Goal: Transaction & Acquisition: Subscribe to service/newsletter

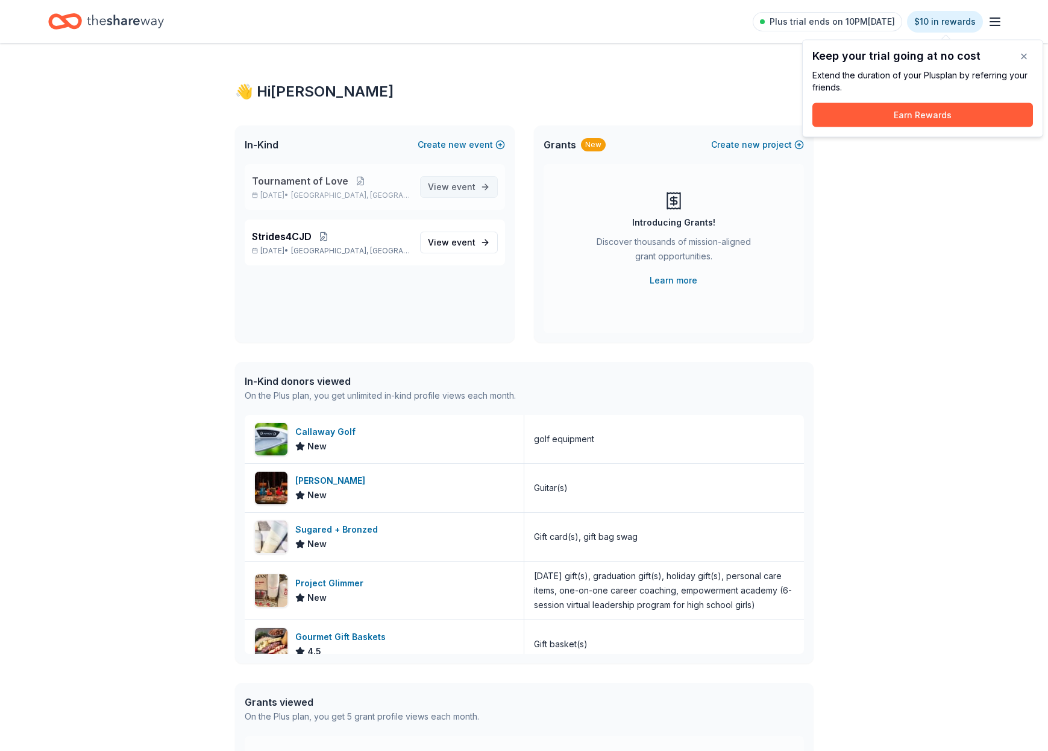
click at [461, 189] on span "event" at bounding box center [464, 186] width 24 height 10
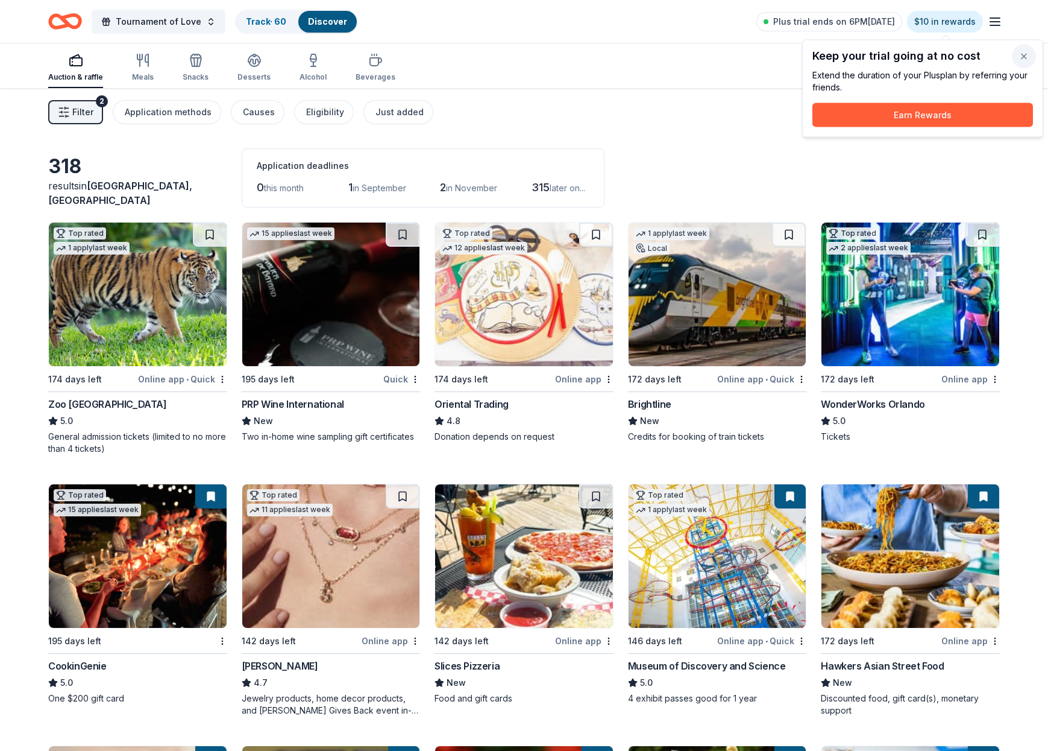
click at [1024, 55] on button "button" at bounding box center [1024, 57] width 24 height 24
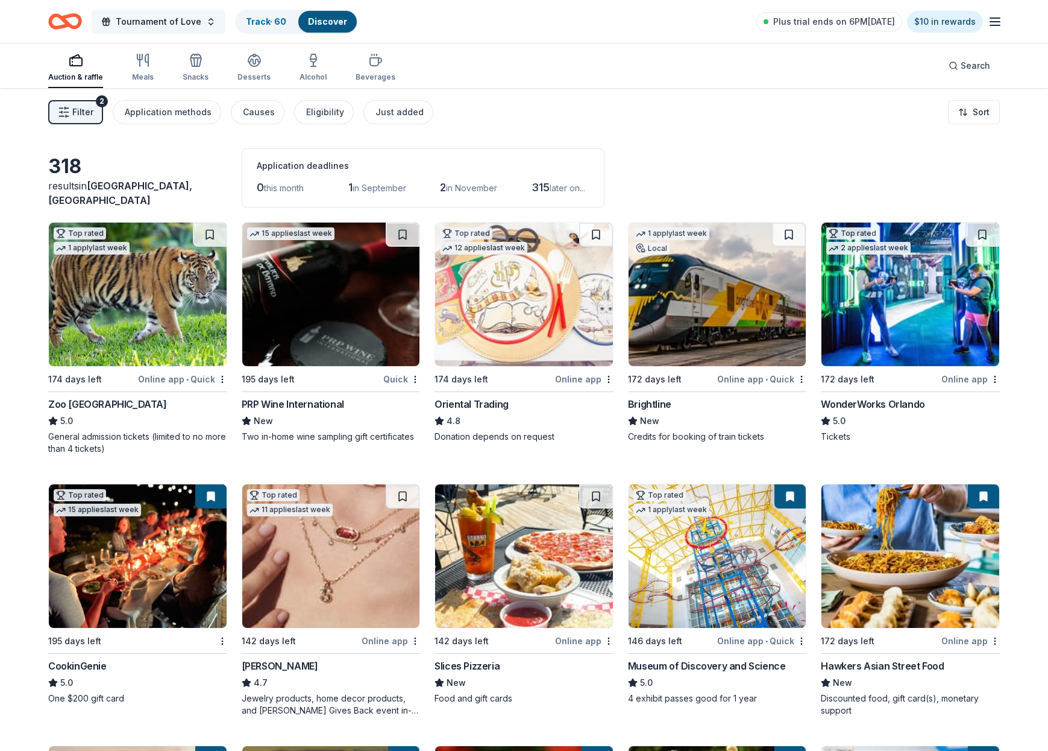
click at [205, 27] on button "Tournament of Love" at bounding box center [159, 22] width 134 height 24
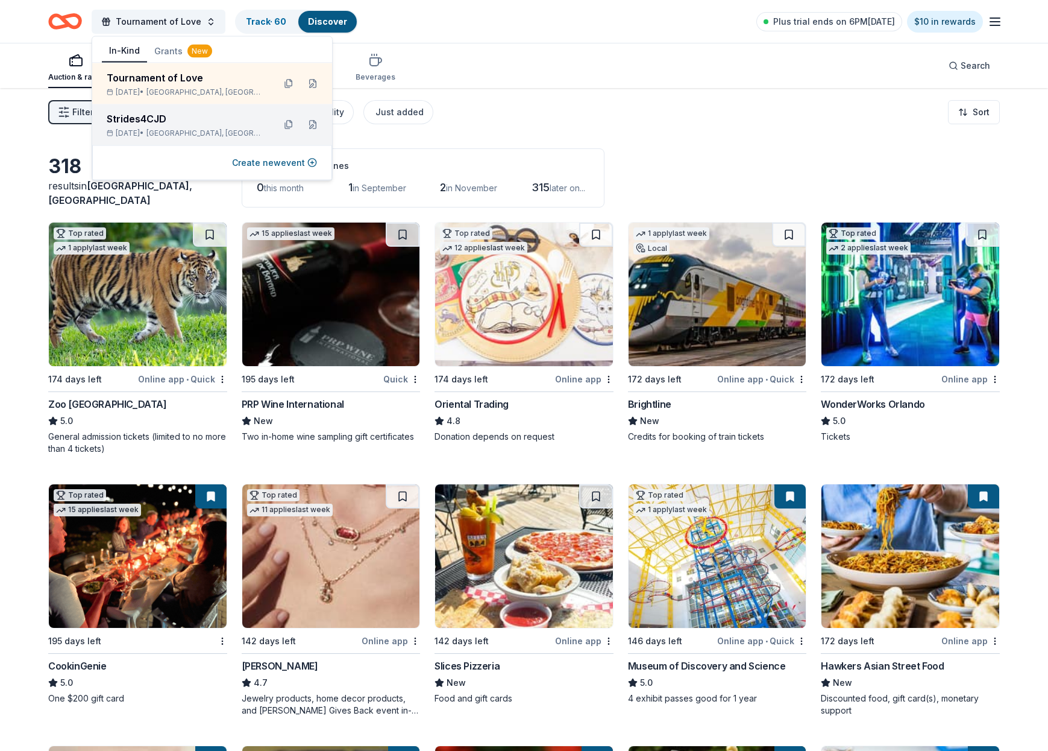
click at [164, 125] on div "Strides4CJD" at bounding box center [186, 119] width 158 height 14
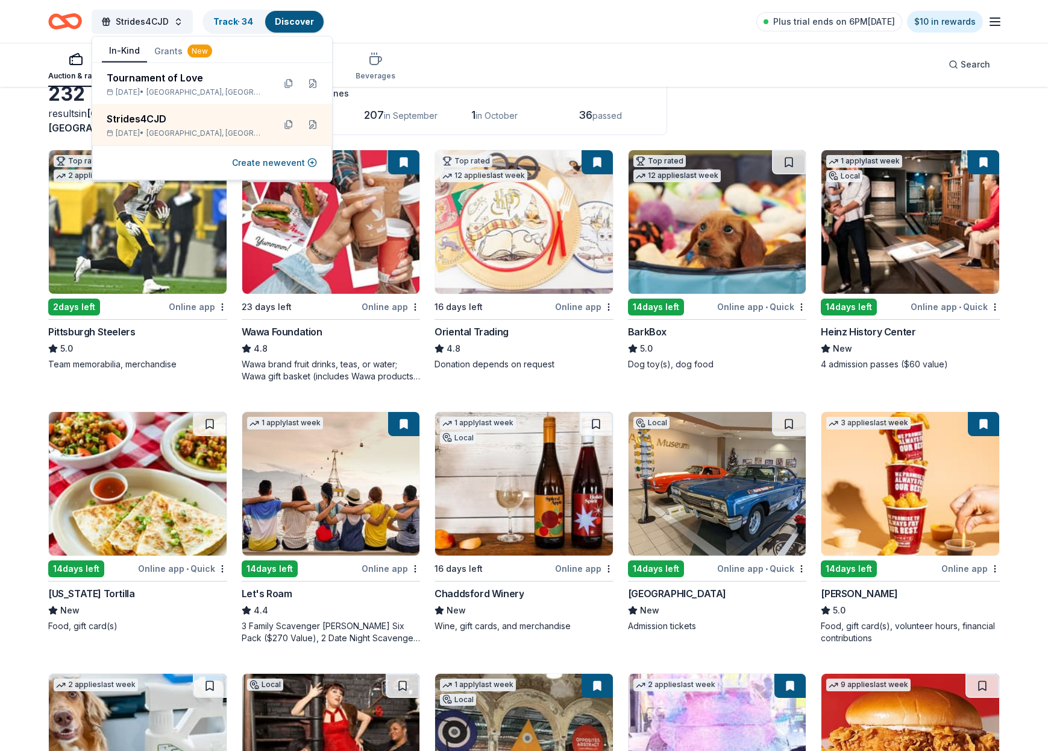
scroll to position [75, 0]
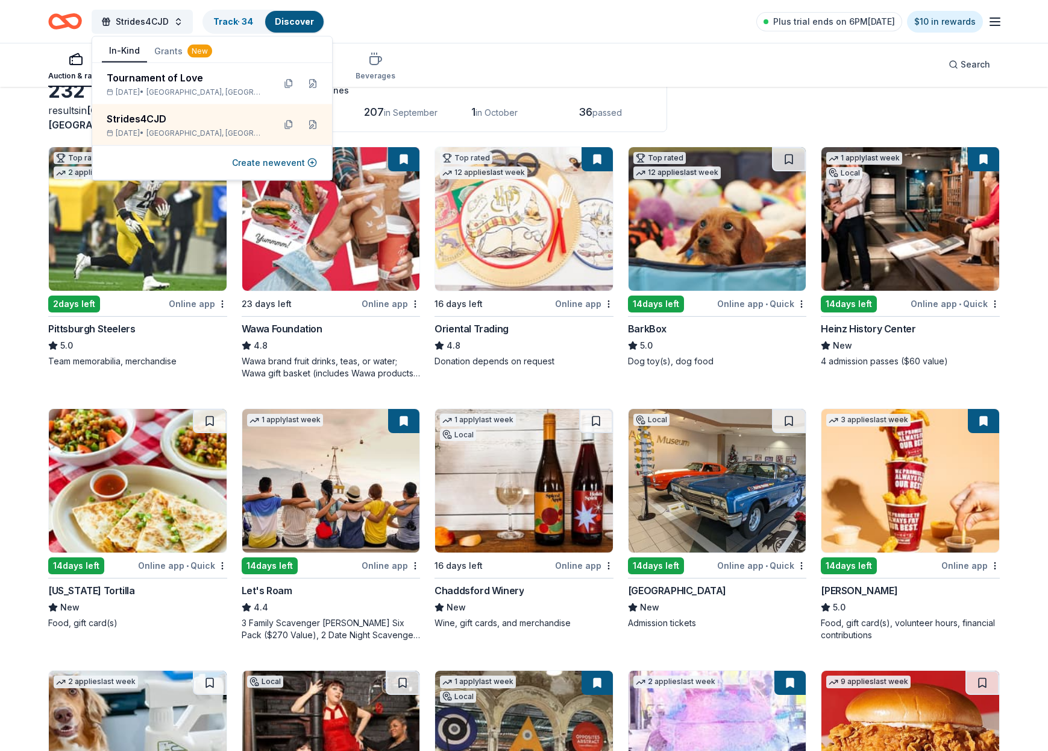
click at [988, 164] on button at bounding box center [983, 159] width 31 height 24
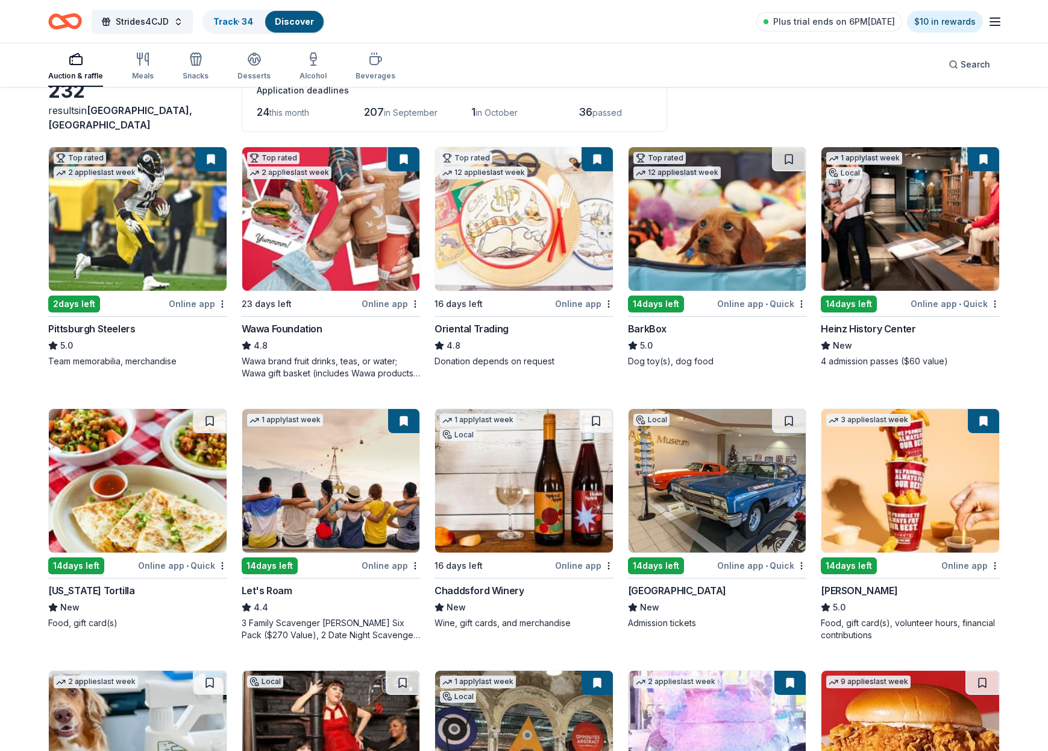
click at [965, 188] on img at bounding box center [911, 218] width 178 height 143
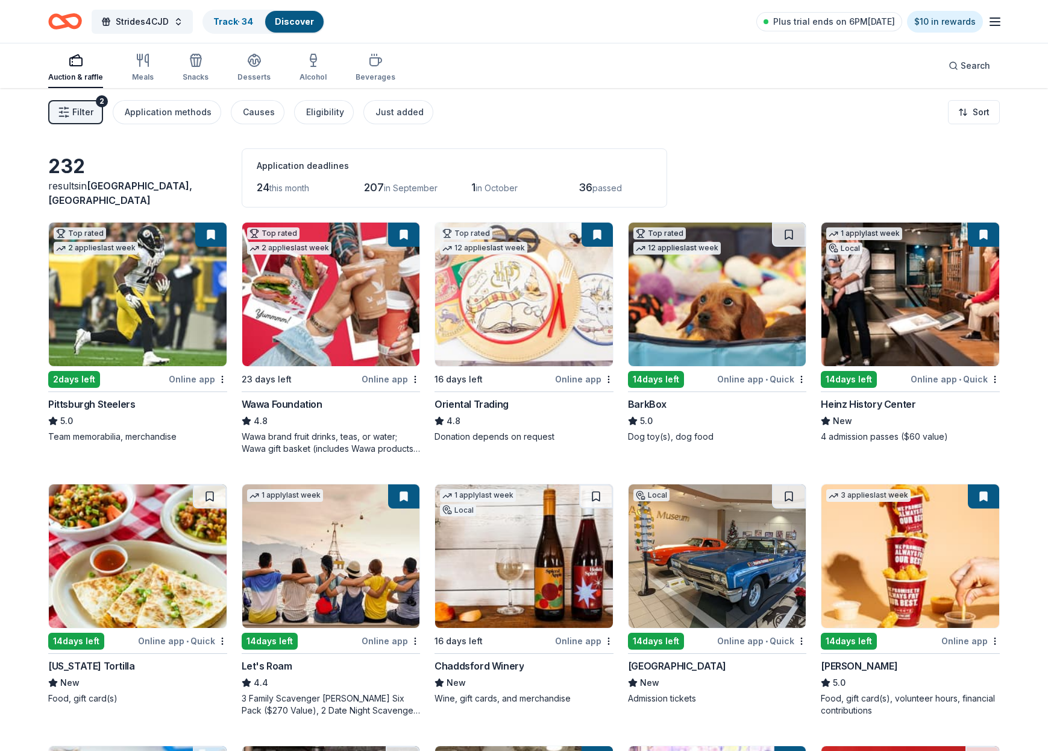
scroll to position [0, 0]
click at [997, 27] on icon "button" at bounding box center [995, 21] width 14 height 14
click at [851, 201] on button "Logout" at bounding box center [848, 201] width 32 height 14
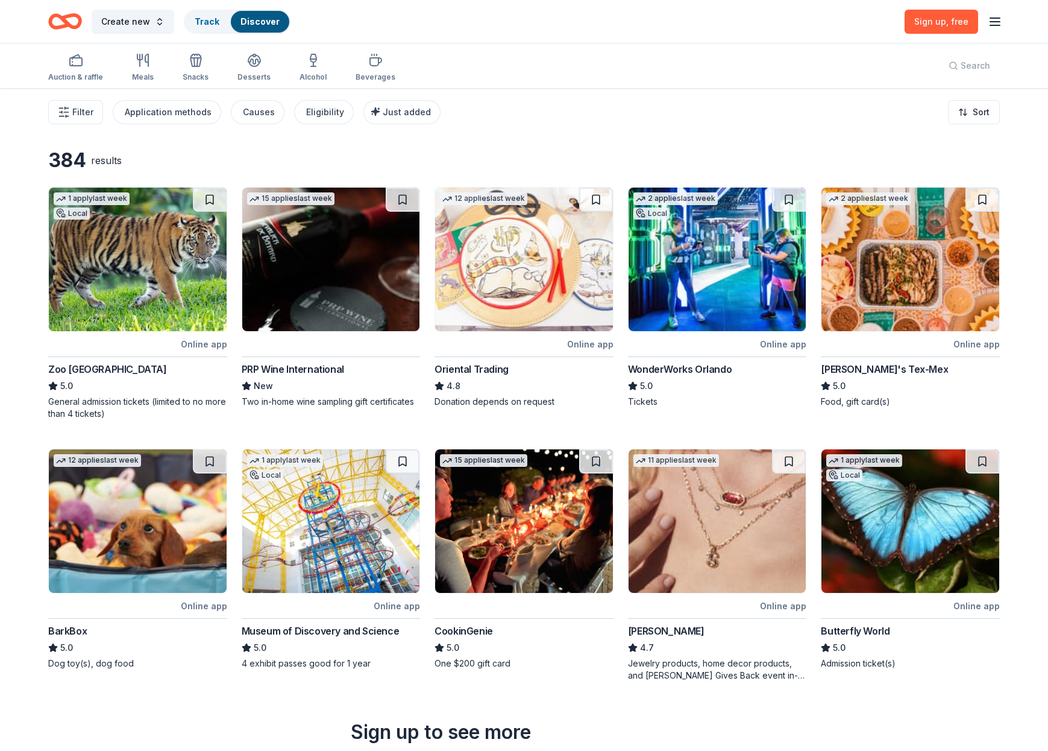
click at [996, 19] on icon "button" at bounding box center [995, 21] width 14 height 14
drag, startPoint x: 712, startPoint y: 37, endPoint x: 684, endPoint y: 36, distance: 28.4
click at [712, 37] on div "Create new Track Discover Sign up , free" at bounding box center [524, 21] width 1048 height 43
click at [938, 24] on span "Sign up , free" at bounding box center [942, 21] width 54 height 10
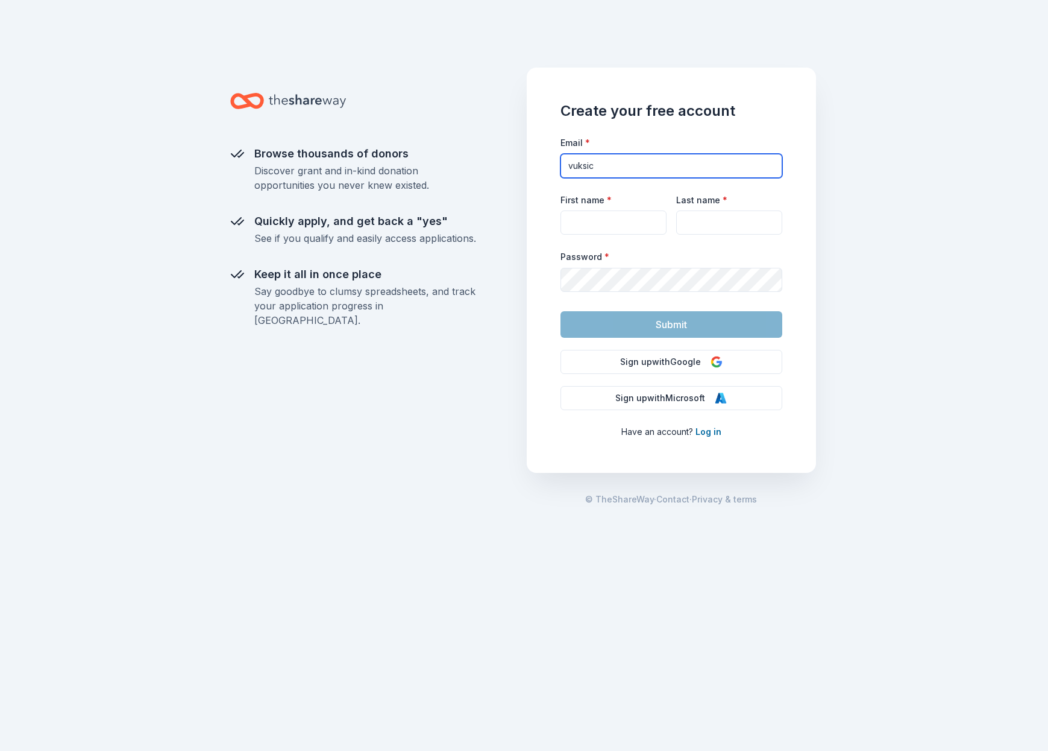
type input "vuksic"
click at [1002, 45] on div "Browse thousands of donors Discover grant and in-kind donation opportunities yo…" at bounding box center [524, 375] width 1048 height 751
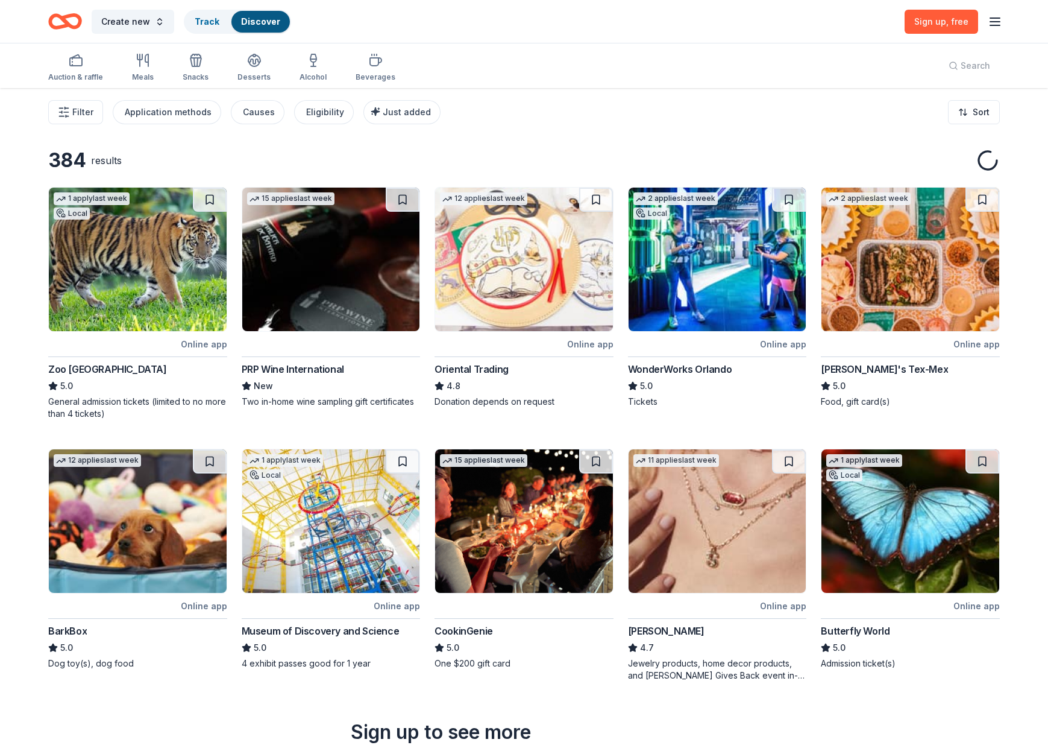
click at [997, 24] on icon "button" at bounding box center [995, 21] width 14 height 14
click at [853, 118] on button "Log in" at bounding box center [846, 117] width 28 height 14
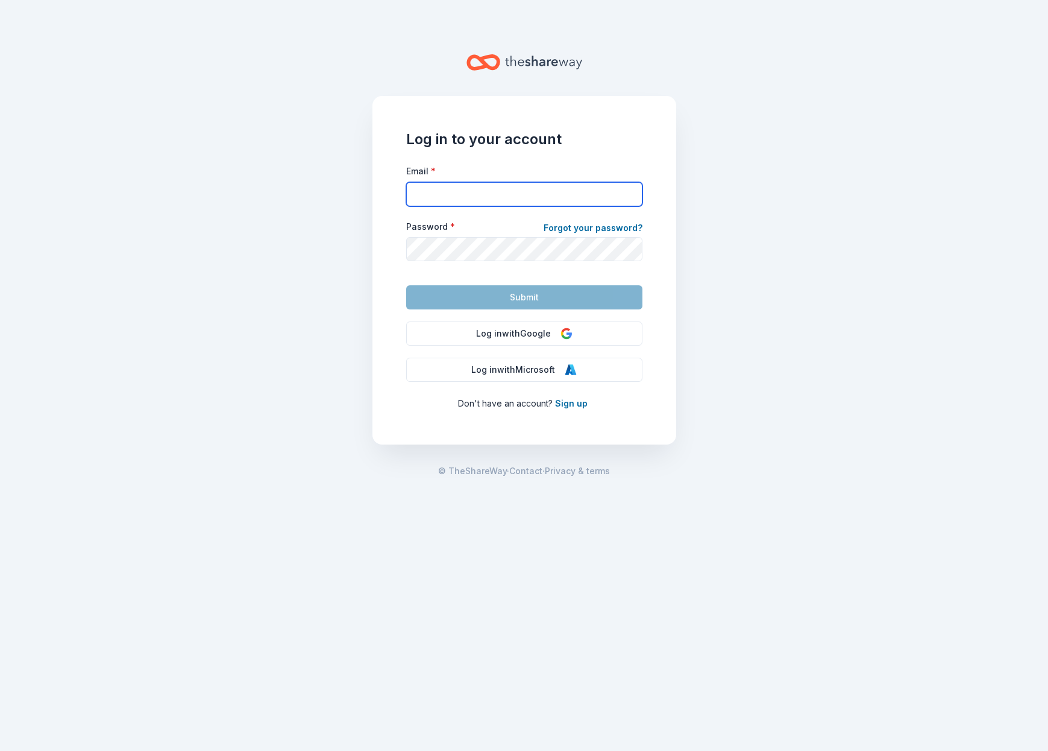
type input "[EMAIL_ADDRESS][DOMAIN_NAME]"
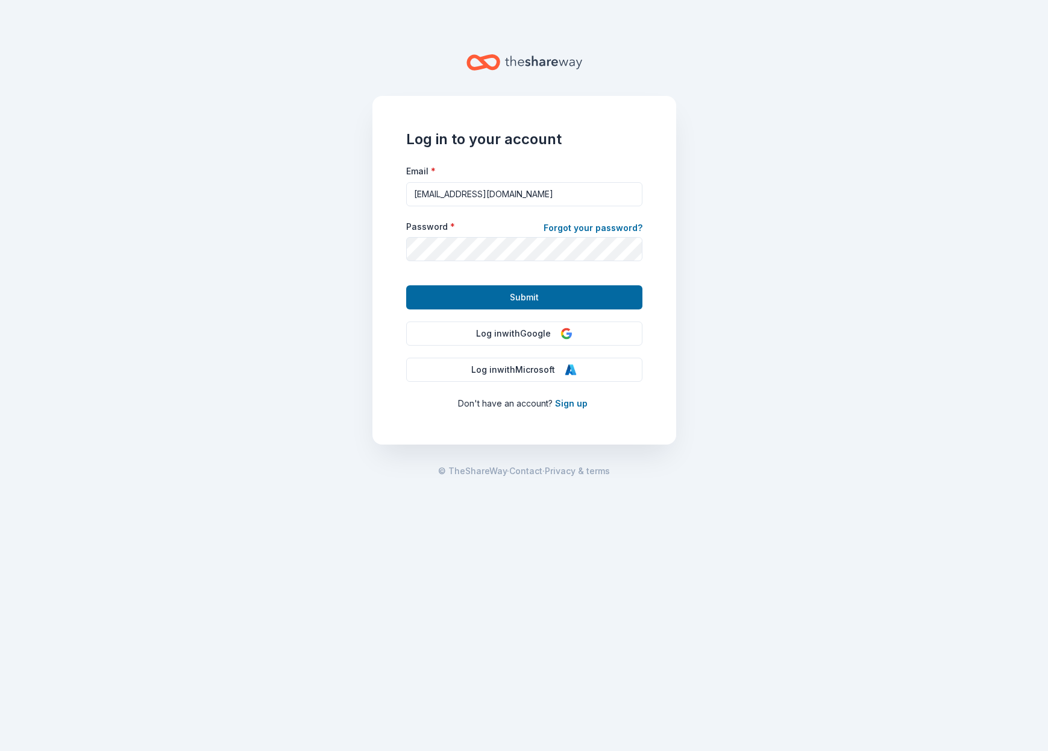
click at [531, 295] on span "Submit" at bounding box center [524, 297] width 29 height 14
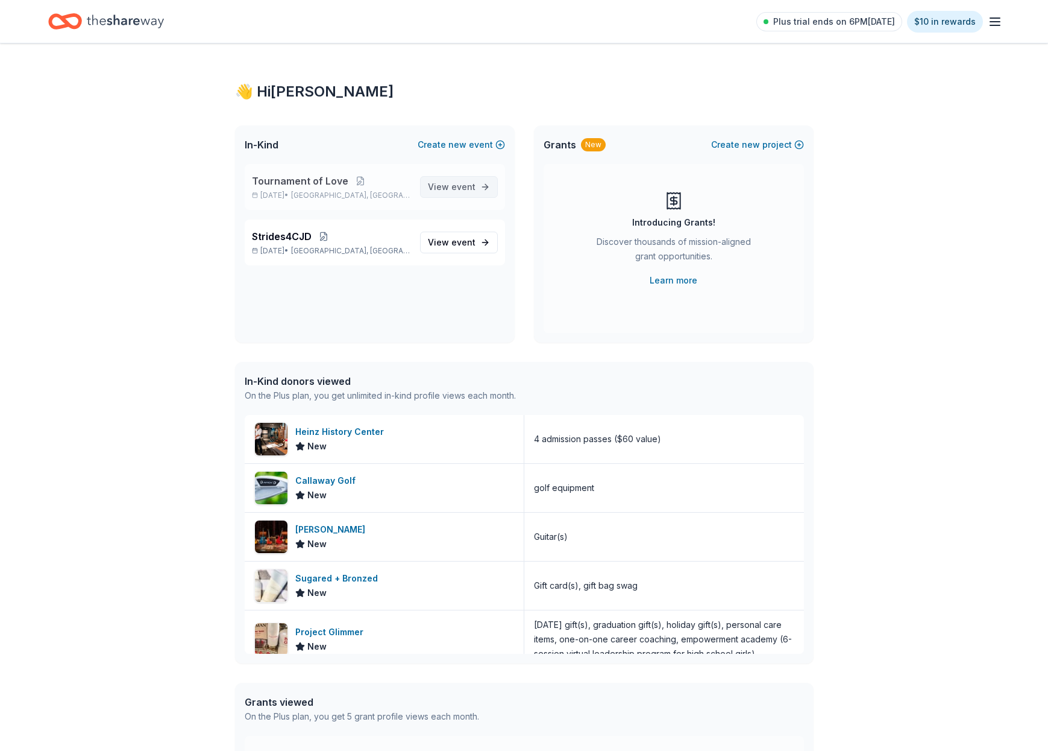
click at [436, 183] on span "View event" at bounding box center [452, 187] width 48 height 14
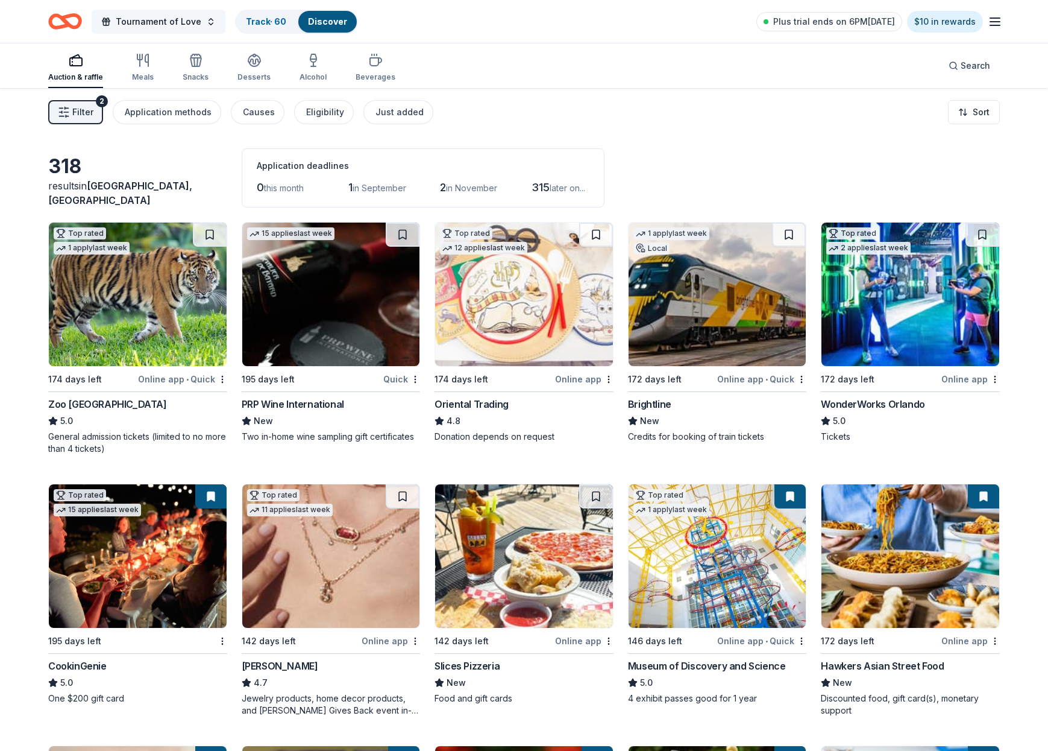
click at [202, 24] on button "Tournament of Love" at bounding box center [159, 22] width 134 height 24
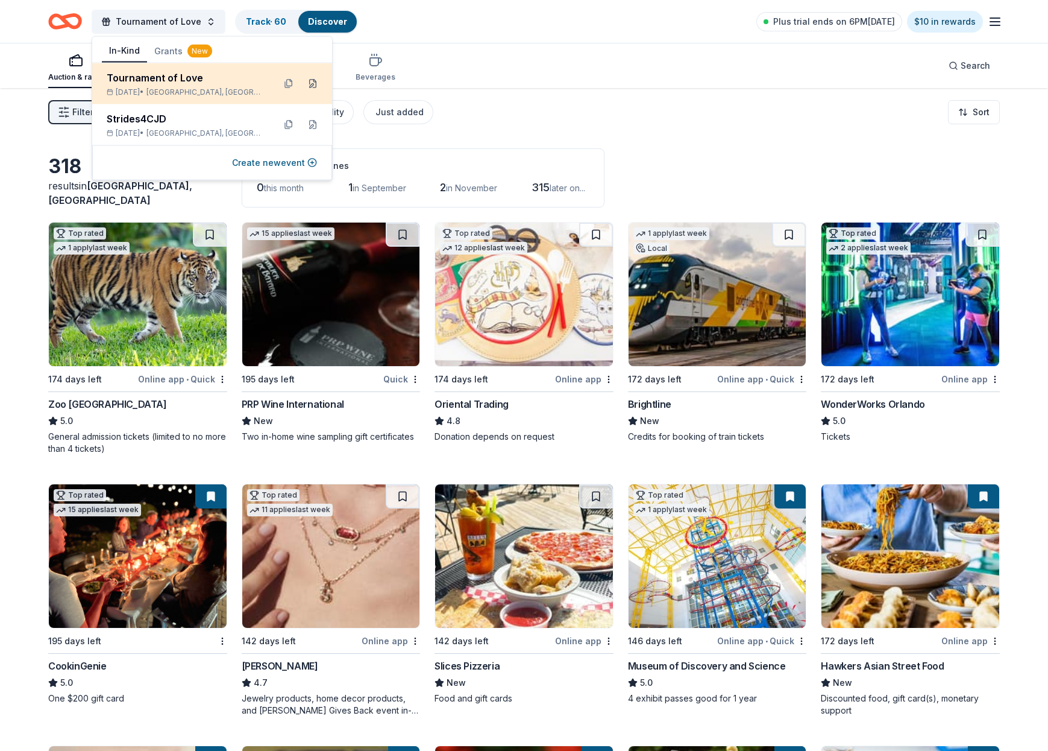
click at [316, 84] on button at bounding box center [312, 83] width 19 height 19
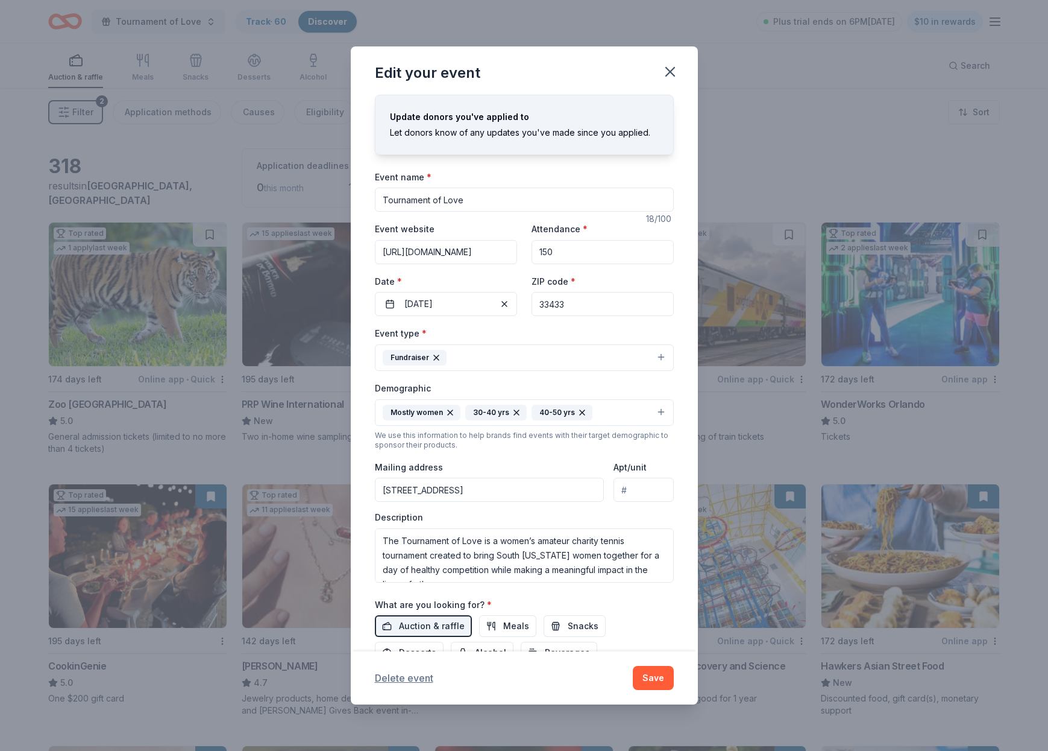
click at [407, 675] on button "Delete event" at bounding box center [404, 677] width 58 height 14
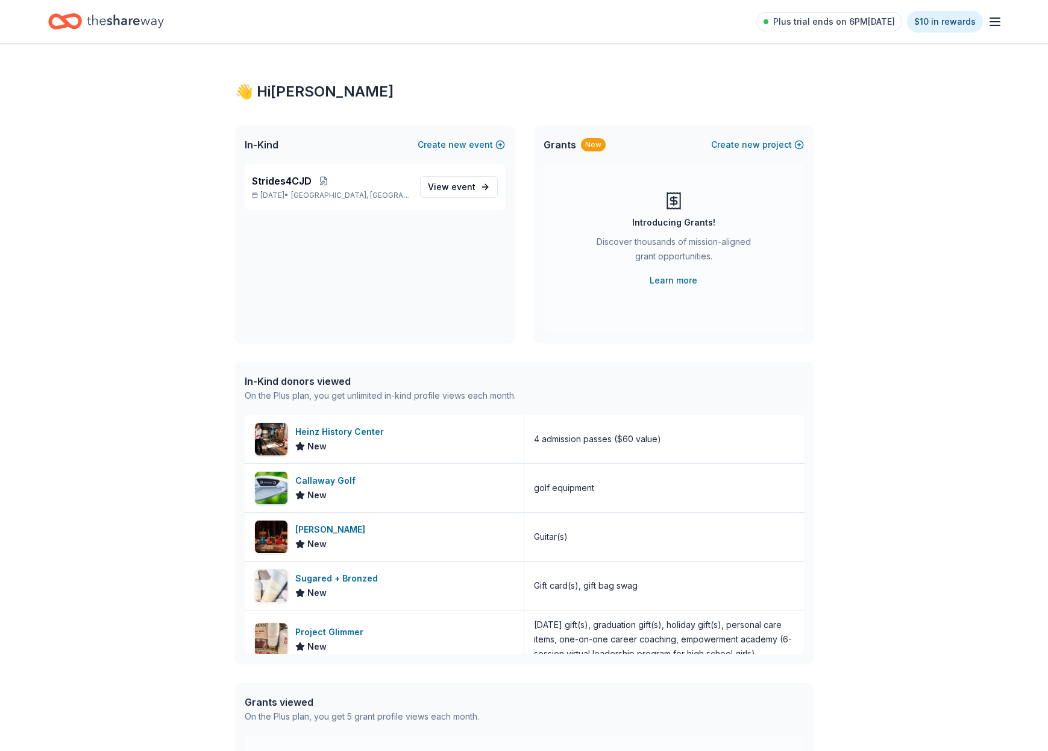
click at [998, 22] on line "button" at bounding box center [996, 22] width 10 height 0
click at [850, 200] on button "Logout" at bounding box center [848, 201] width 32 height 14
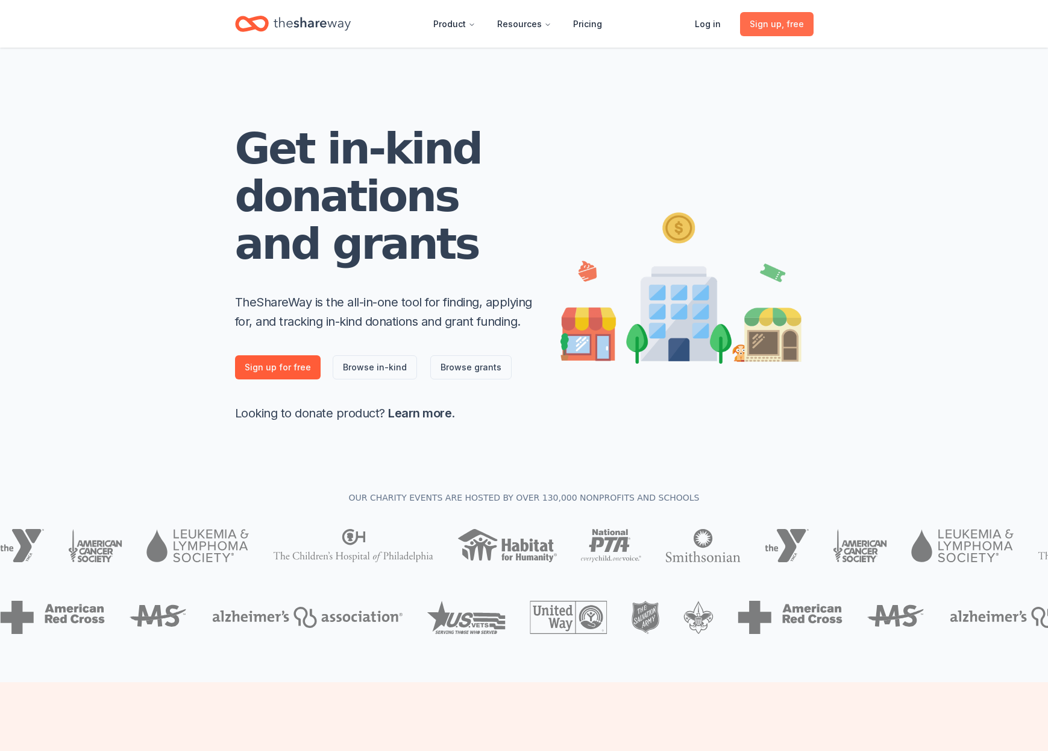
click at [777, 23] on span "Sign up , free" at bounding box center [777, 24] width 54 height 14
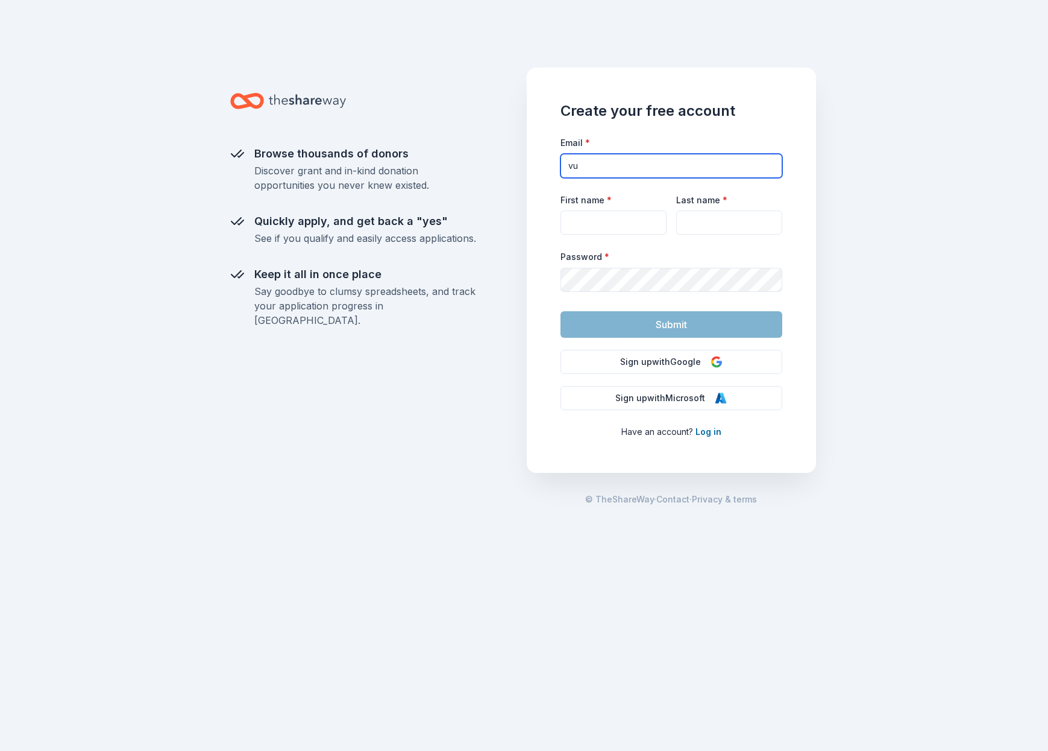
type input "v"
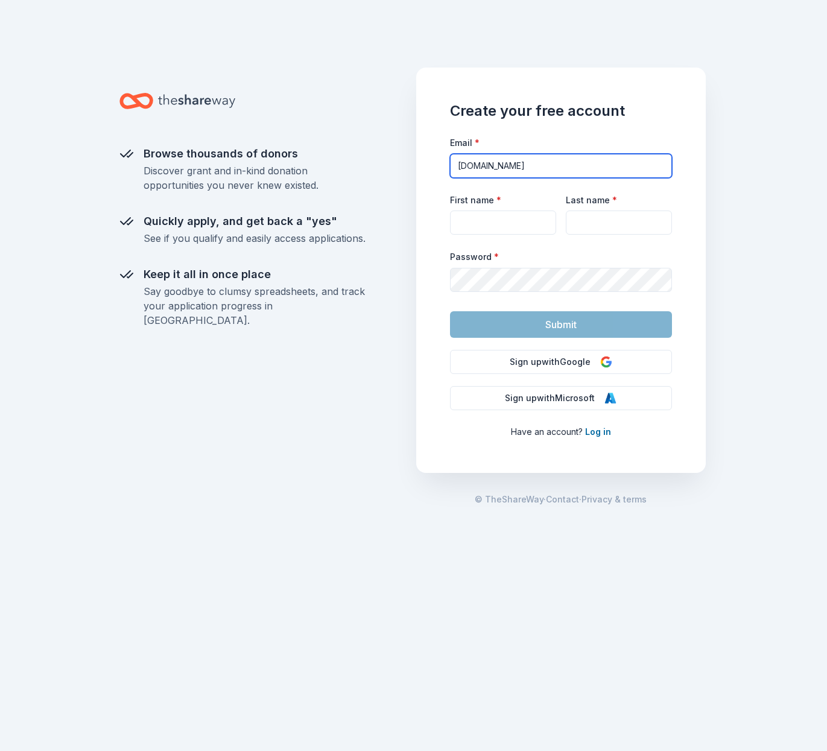
type input "[DOMAIN_NAME]"
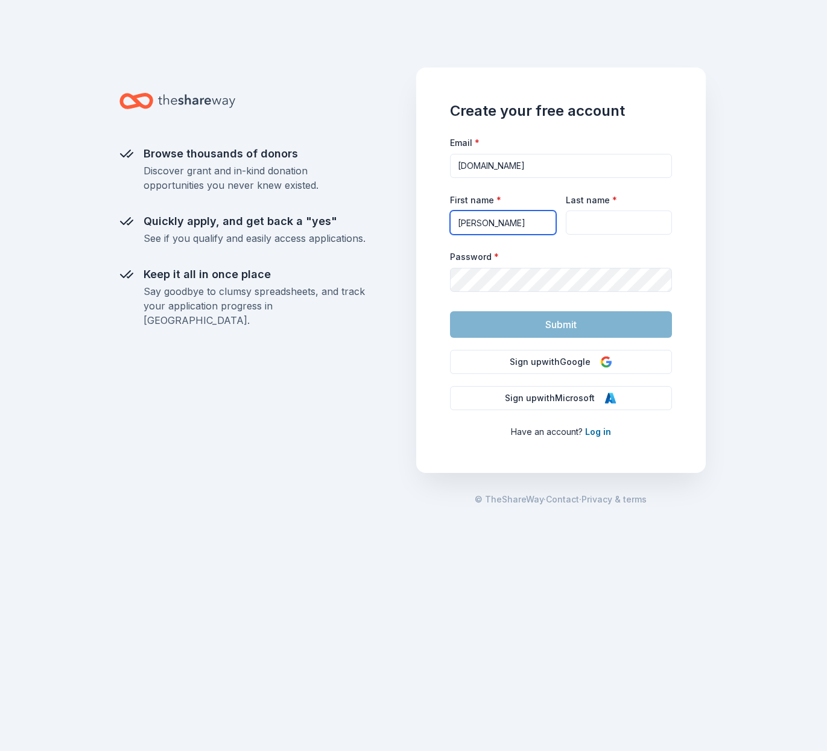
type input "[PERSON_NAME]"
type input "Vuksic"
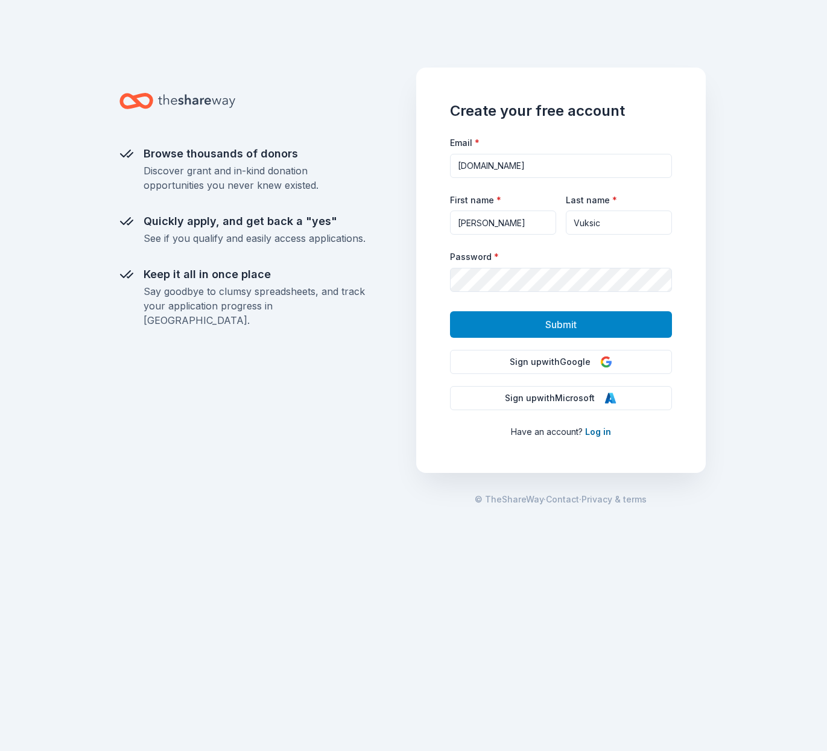
click at [561, 318] on span "Submit" at bounding box center [560, 325] width 31 height 16
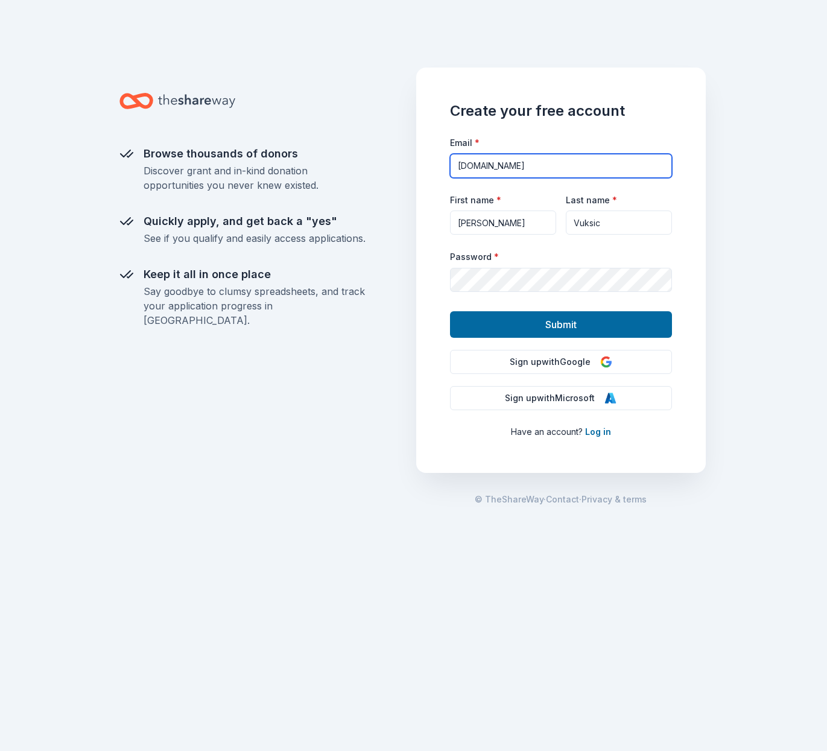
drag, startPoint x: 531, startPoint y: 163, endPoint x: 540, endPoint y: 162, distance: 8.5
click at [533, 162] on input "[DOMAIN_NAME]" at bounding box center [561, 166] width 222 height 24
click at [532, 166] on input "[DOMAIN_NAME]" at bounding box center [561, 166] width 222 height 24
type input "[EMAIL_ADDRESS][DOMAIN_NAME]"
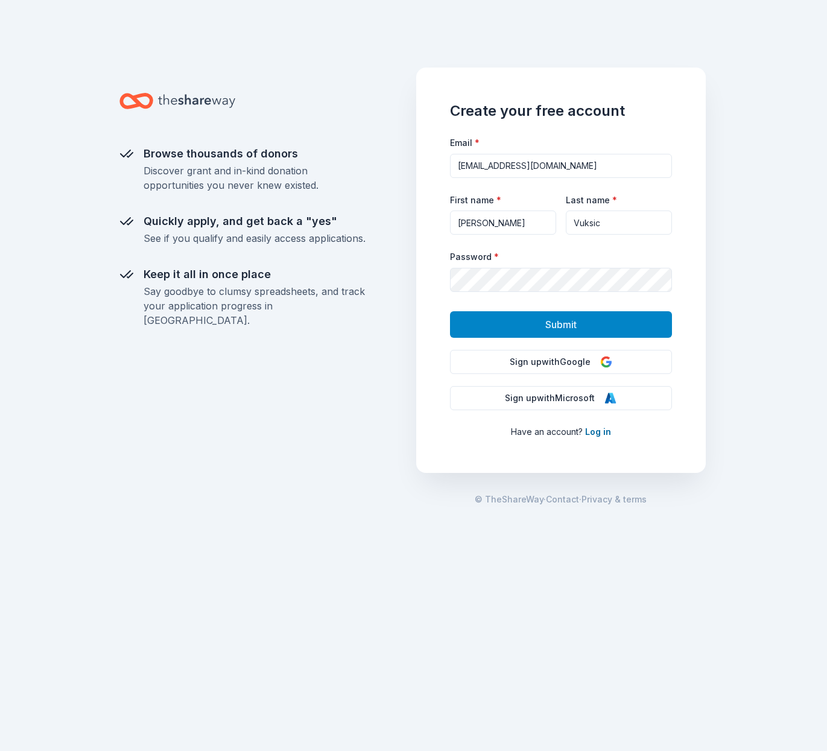
click at [563, 320] on span "Submit" at bounding box center [560, 325] width 31 height 16
